Goal: Navigation & Orientation: Find specific page/section

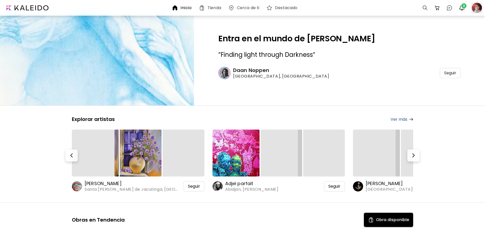
click at [476, 8] on div at bounding box center [476, 7] width 11 height 11
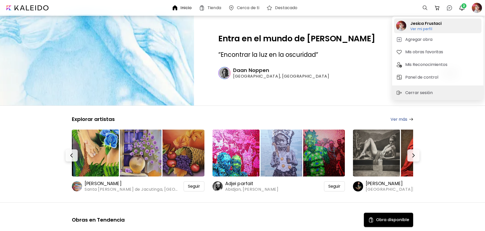
click at [427, 30] on h6 "Ver mi perfil" at bounding box center [425, 29] width 31 height 5
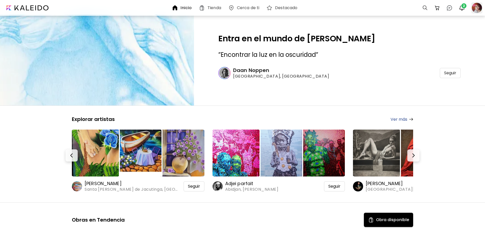
click at [475, 8] on div at bounding box center [476, 7] width 11 height 11
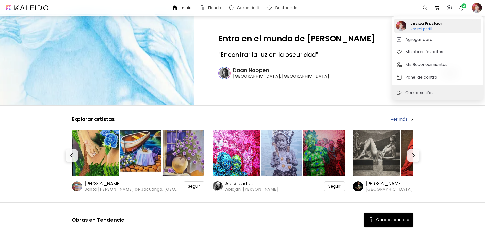
click at [430, 25] on h2 "Jesica Frustaci" at bounding box center [425, 24] width 31 height 6
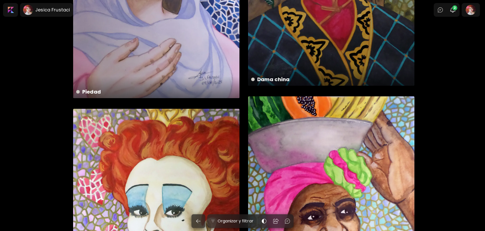
scroll to position [178, 0]
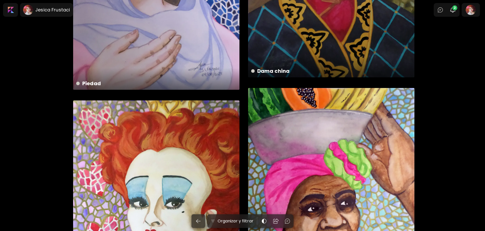
click at [321, 174] on div "Alma tropical 25 x 35 cm" at bounding box center [331, 206] width 166 height 237
